Goal: Task Accomplishment & Management: Manage account settings

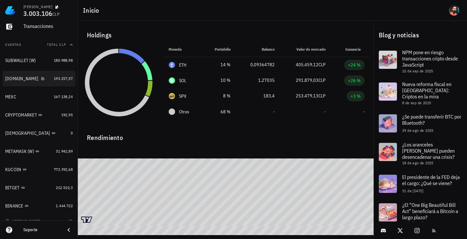
scroll to position [67, 0]
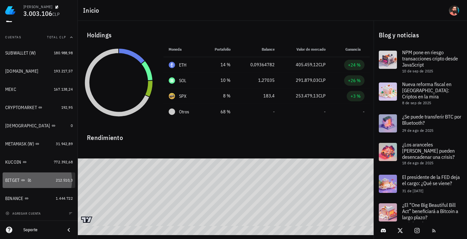
click at [43, 180] on div "BITGET" at bounding box center [29, 180] width 48 height 6
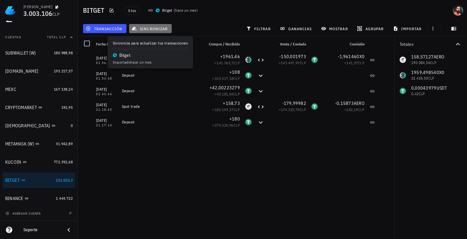
click at [150, 30] on span "sincronizar" at bounding box center [150, 28] width 35 height 5
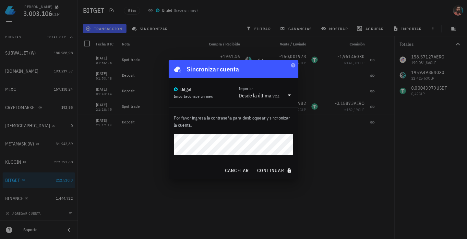
click at [254, 165] on button "continuar" at bounding box center [275, 171] width 42 height 12
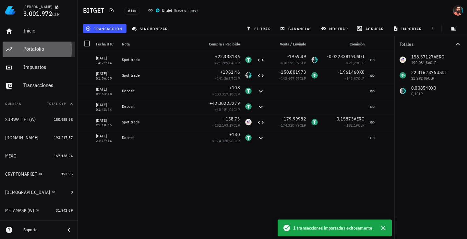
click at [33, 50] on div "Portafolio" at bounding box center [47, 49] width 49 height 6
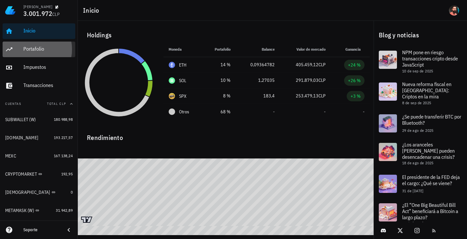
click at [42, 48] on div "Portafolio" at bounding box center [47, 49] width 49 height 6
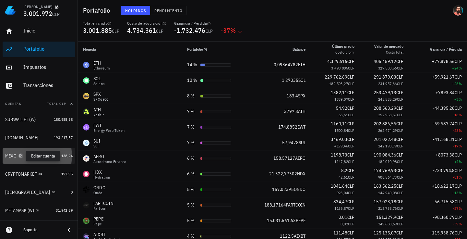
click at [21, 155] on icon "button" at bounding box center [21, 156] width 4 height 4
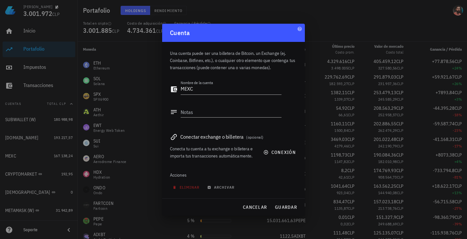
click at [31, 156] on div at bounding box center [233, 119] width 467 height 239
click at [33, 156] on div at bounding box center [233, 119] width 467 height 239
click at [248, 202] on button "cancelar" at bounding box center [255, 207] width 30 height 12
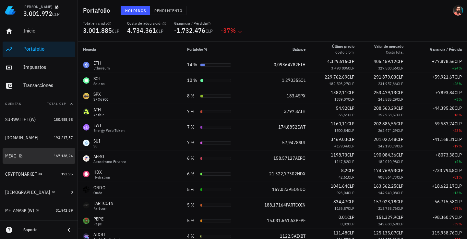
click at [46, 161] on div "MEXC" at bounding box center [28, 156] width 46 height 14
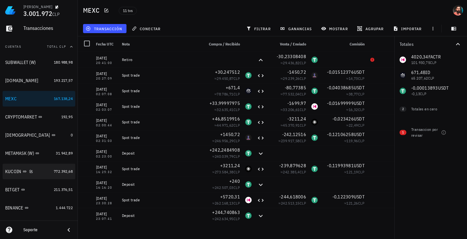
scroll to position [65, 0]
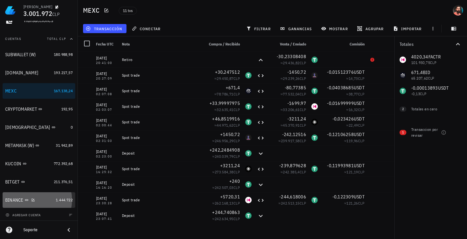
click at [50, 194] on link "BINANCE 1.444.722" at bounding box center [39, 200] width 73 height 16
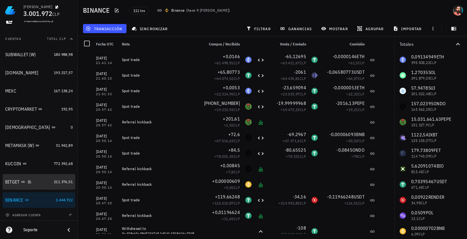
click at [55, 185] on link "BITGET 211.376,51" at bounding box center [39, 182] width 73 height 16
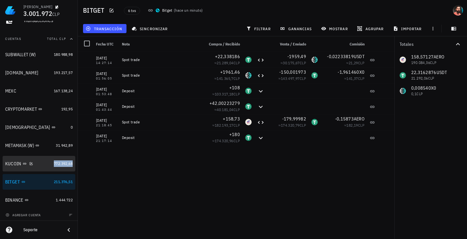
click at [55, 166] on span "772.392,68" at bounding box center [63, 163] width 19 height 5
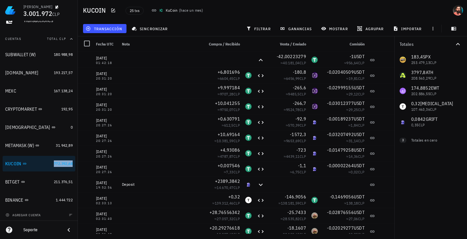
click at [52, 154] on div "SUBWALLET (W) 180.988,98 GATE.IO 193.217,57 MEXC 167.138,24 CRYPTOMARKET 192,95…" at bounding box center [39, 127] width 73 height 161
click at [59, 86] on link "MEXC 167.138,24" at bounding box center [39, 91] width 73 height 16
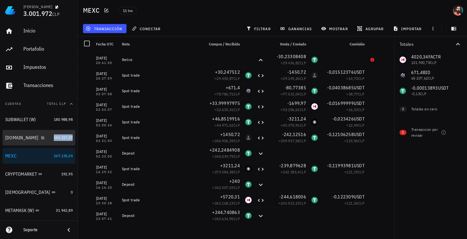
click at [62, 138] on span "193.217,57" at bounding box center [63, 137] width 19 height 5
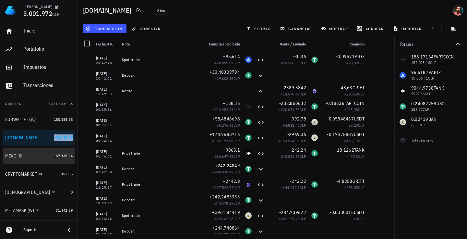
click at [44, 155] on div "MEXC" at bounding box center [28, 156] width 46 height 6
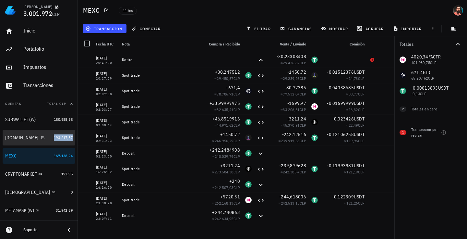
click at [42, 138] on div "[DOMAIN_NAME]" at bounding box center [28, 138] width 46 height 6
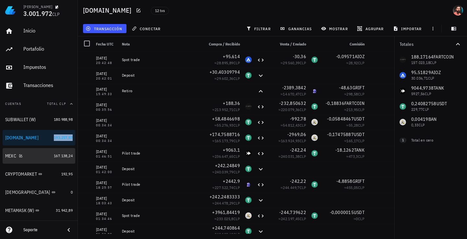
click at [40, 155] on div "MEXC" at bounding box center [28, 156] width 46 height 6
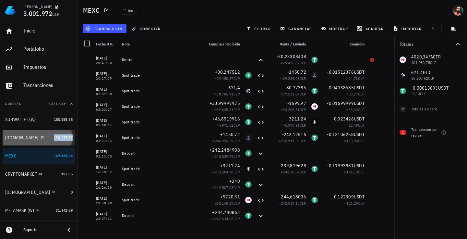
click at [41, 142] on div "[DOMAIN_NAME]" at bounding box center [28, 138] width 46 height 14
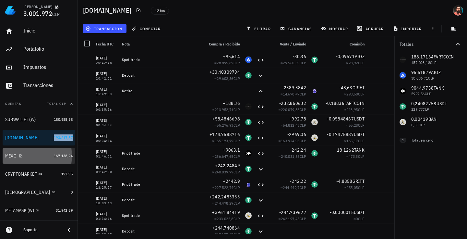
click at [41, 155] on div "MEXC" at bounding box center [28, 156] width 46 height 6
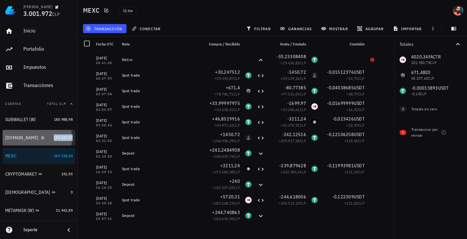
click at [46, 141] on div "[DOMAIN_NAME]" at bounding box center [28, 138] width 46 height 14
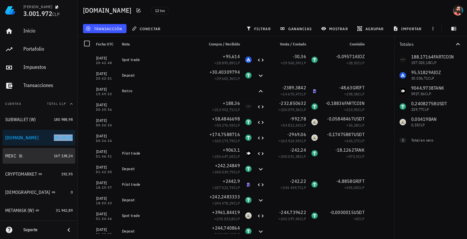
click at [46, 153] on div "MEXC" at bounding box center [28, 156] width 46 height 6
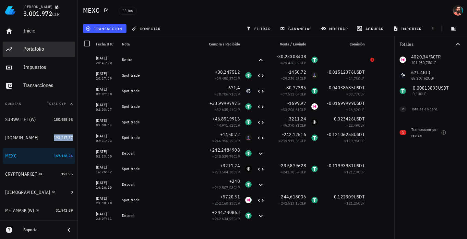
click at [29, 48] on div "Portafolio" at bounding box center [47, 49] width 49 height 6
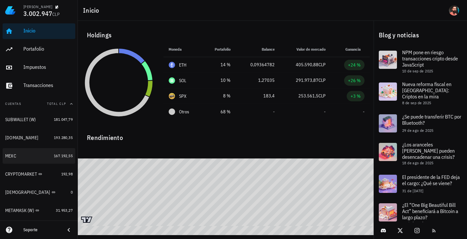
scroll to position [67, 0]
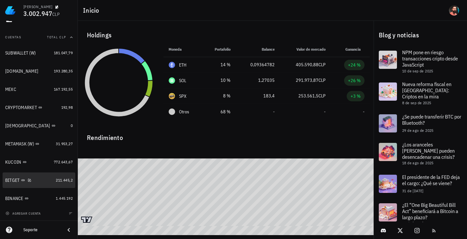
click at [37, 182] on div "BITGET" at bounding box center [29, 180] width 48 height 6
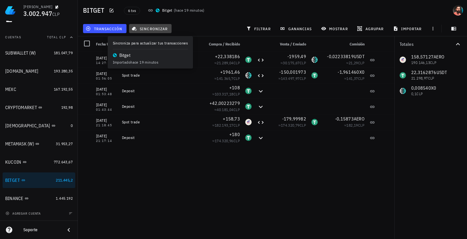
click at [152, 26] on span "sincronizar" at bounding box center [150, 28] width 35 height 5
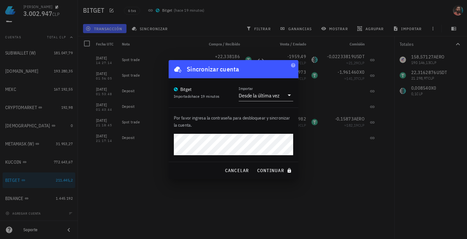
click at [254, 165] on button "continuar" at bounding box center [275, 171] width 42 height 12
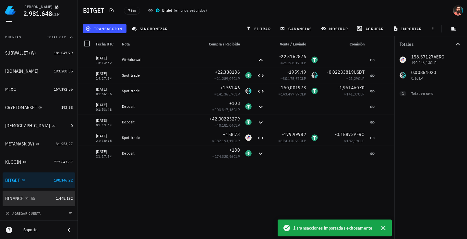
click at [39, 197] on div "BINANCE" at bounding box center [29, 198] width 48 height 6
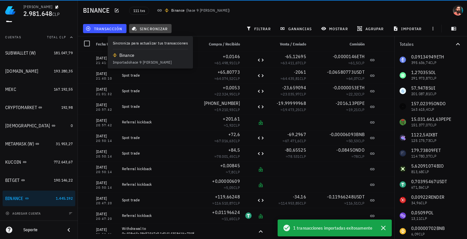
click at [153, 29] on span "sincronizar" at bounding box center [150, 28] width 35 height 5
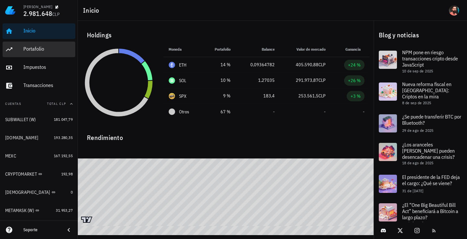
click at [40, 50] on div "Portafolio" at bounding box center [47, 49] width 49 height 6
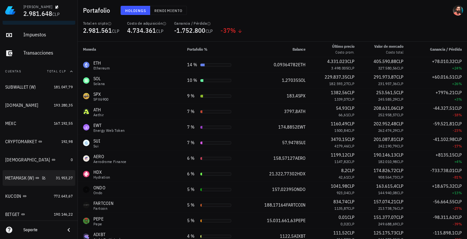
scroll to position [67, 0]
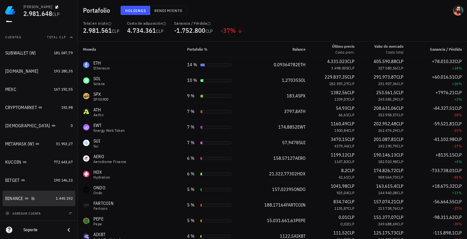
click at [47, 194] on div "BINANCE" at bounding box center [29, 198] width 48 height 14
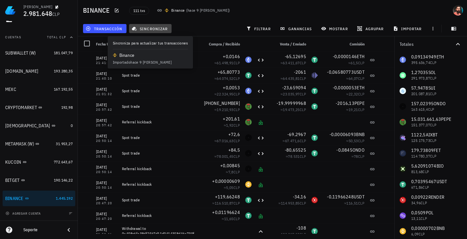
click at [157, 27] on span "sincronizar" at bounding box center [150, 28] width 35 height 5
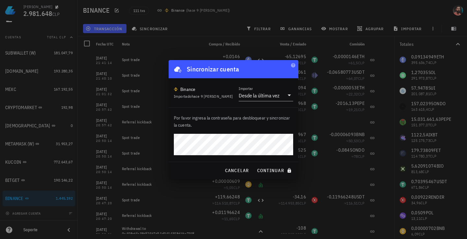
click at [254, 165] on button "continuar" at bounding box center [275, 171] width 42 height 12
